Goal: Find specific page/section: Find specific page/section

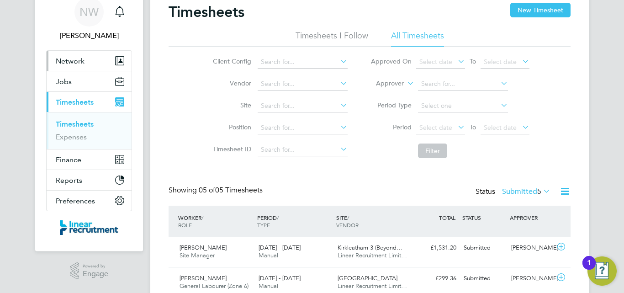
click at [68, 51] on button "Network" at bounding box center [89, 61] width 85 height 20
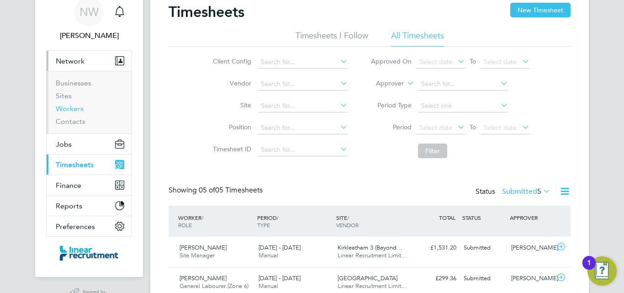
click at [76, 107] on link "Workers" at bounding box center [70, 108] width 28 height 9
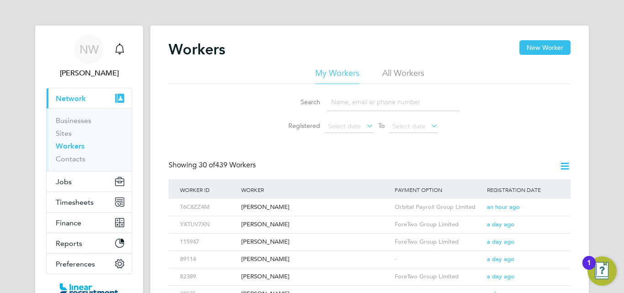
click at [342, 99] on input at bounding box center [393, 102] width 133 height 18
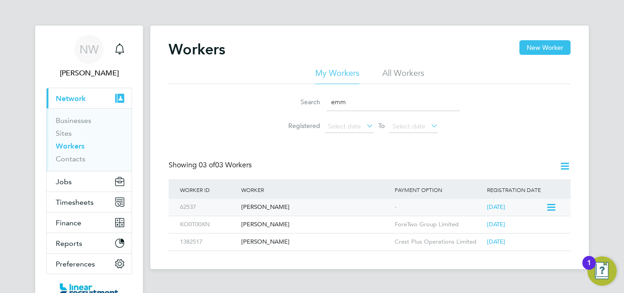
click at [276, 207] on div "Emmanuel Okoye" at bounding box center [316, 207] width 154 height 17
drag, startPoint x: 347, startPoint y: 105, endPoint x: 203, endPoint y: 86, distance: 144.7
click at [203, 86] on div "Search emm Registered Select date To Select date" at bounding box center [370, 110] width 402 height 53
click at [272, 224] on div "Sean Renshaw" at bounding box center [316, 224] width 154 height 17
click at [275, 207] on div "Sean Haigh" at bounding box center [316, 207] width 154 height 17
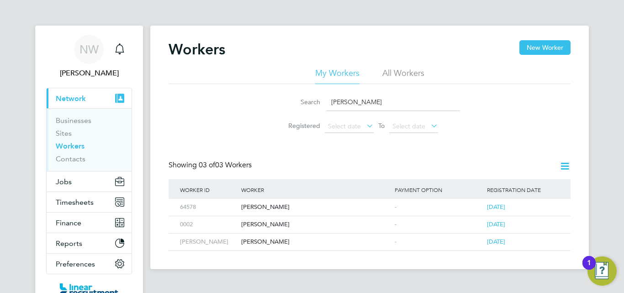
drag, startPoint x: 360, startPoint y: 104, endPoint x: 267, endPoint y: 103, distance: 92.8
click at [267, 103] on div "Search sean Registered Select date To Select date" at bounding box center [370, 110] width 402 height 53
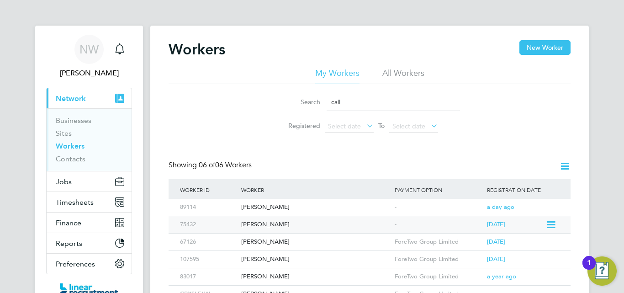
click at [268, 224] on div "Callum Haigh" at bounding box center [316, 224] width 154 height 17
drag, startPoint x: 351, startPoint y: 100, endPoint x: 237, endPoint y: 83, distance: 115.5
click at [236, 84] on div "My Workers All Workers Search call Registered Select date To Select date" at bounding box center [370, 103] width 402 height 70
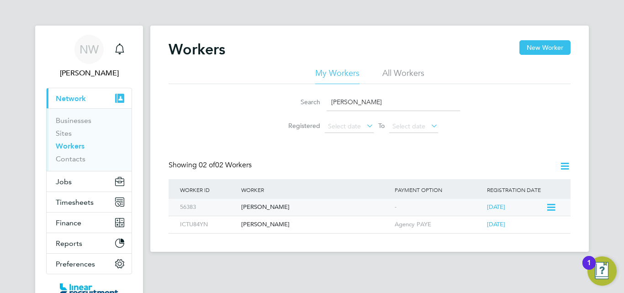
type input "lucas"
click at [271, 205] on div "[PERSON_NAME]" at bounding box center [316, 207] width 154 height 17
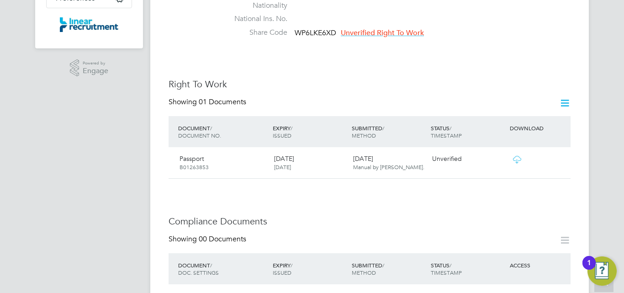
scroll to position [137, 0]
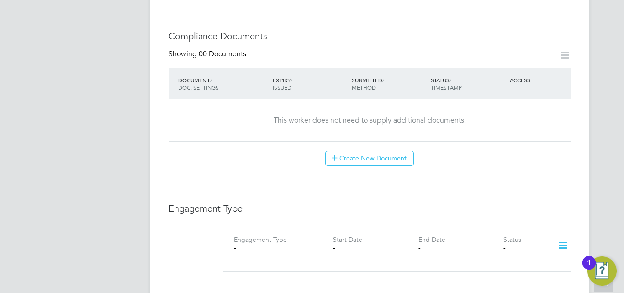
scroll to position [274, 0]
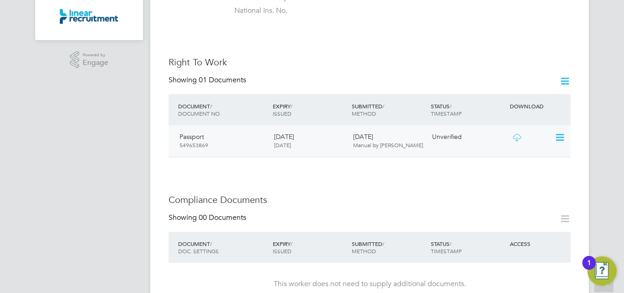
click at [516, 134] on icon at bounding box center [516, 137] width 11 height 7
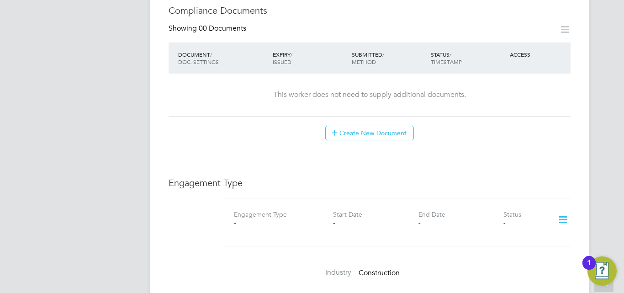
scroll to position [228, 0]
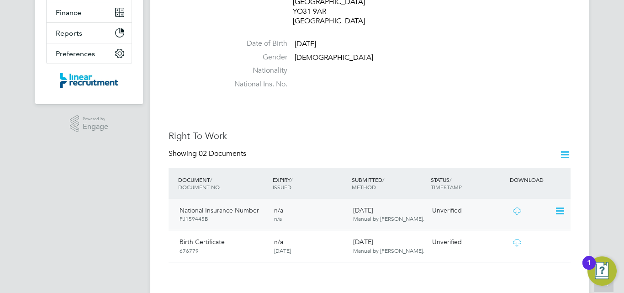
scroll to position [228, 0]
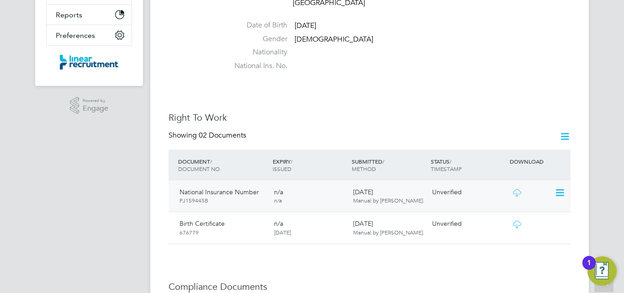
click at [517, 189] on icon at bounding box center [516, 192] width 11 height 7
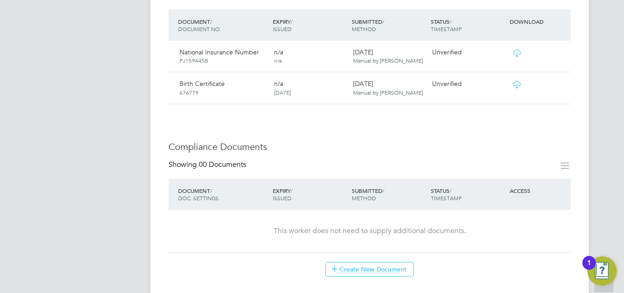
scroll to position [366, 0]
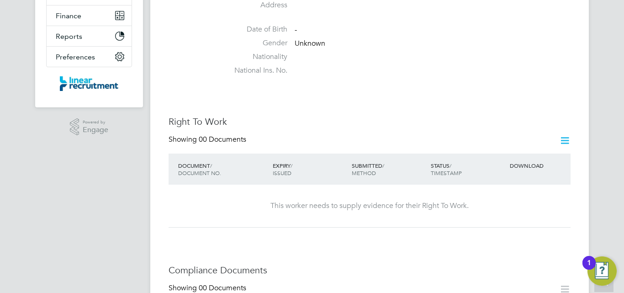
scroll to position [91, 0]
